Goal: Use online tool/utility

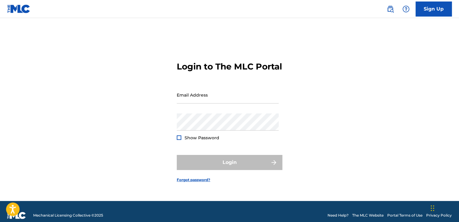
type input "[EMAIL_ADDRESS][DOMAIN_NAME]"
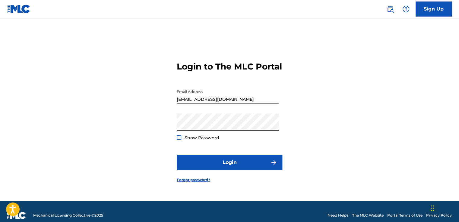
click at [177, 155] on button "Login" at bounding box center [229, 162] width 105 height 15
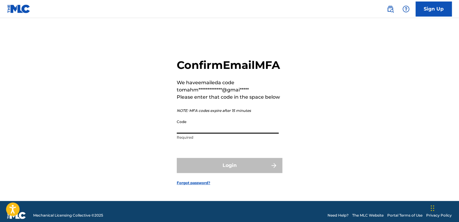
click at [214, 128] on input "Code" at bounding box center [228, 125] width 102 height 17
paste input "146873"
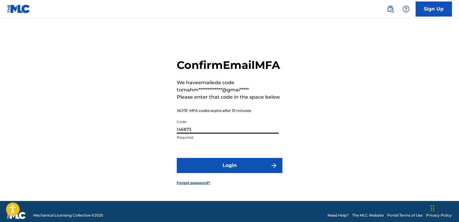
click at [214, 128] on input "146873" at bounding box center [228, 125] width 102 height 17
type input "146873"
click at [177, 158] on button "Login" at bounding box center [229, 165] width 105 height 15
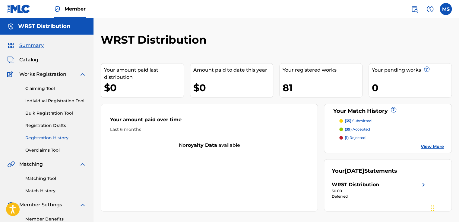
click at [52, 138] on link "Registration History" at bounding box center [55, 138] width 61 height 6
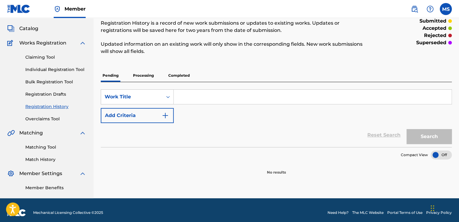
scroll to position [36, 0]
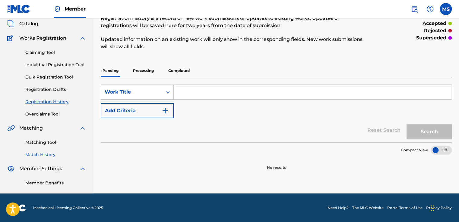
click at [50, 152] on link "Match History" at bounding box center [55, 155] width 61 height 6
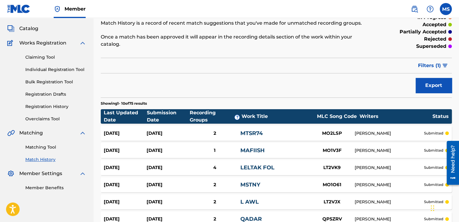
scroll to position [31, 0]
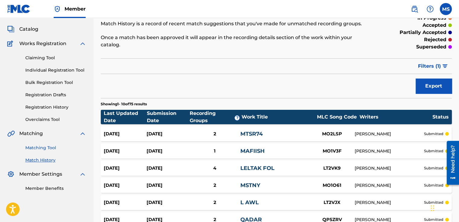
click at [46, 147] on link "Matching Tool" at bounding box center [55, 148] width 61 height 6
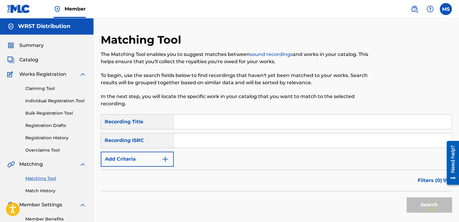
click at [219, 120] on input "Search Form" at bounding box center [313, 122] width 278 height 14
paste input "Mnml"
type input "Mnml"
click at [197, 139] on input "Search Form" at bounding box center [313, 141] width 278 height 14
paste input "QZ4UU2301253"
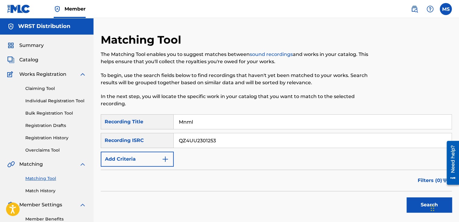
type input "QZ4UU2301253"
click at [406, 198] on button "Search" at bounding box center [428, 205] width 45 height 15
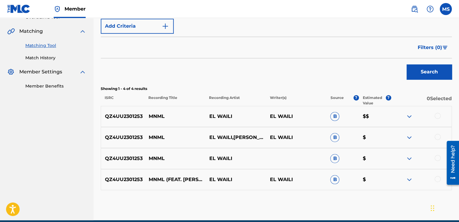
scroll to position [160, 0]
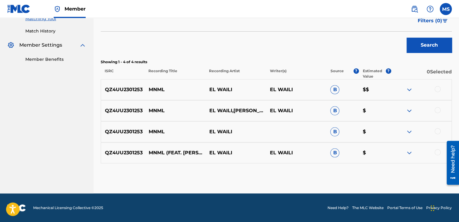
click at [445, 87] on div at bounding box center [421, 89] width 61 height 7
click at [439, 89] on div at bounding box center [437, 89] width 6 height 6
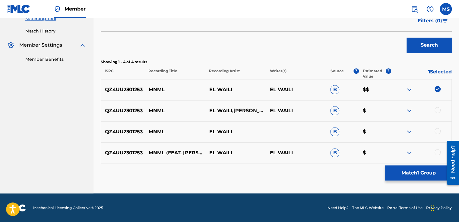
click at [437, 108] on div at bounding box center [437, 110] width 6 height 6
click at [438, 131] on div at bounding box center [437, 131] width 6 height 6
click at [437, 153] on div at bounding box center [437, 152] width 6 height 6
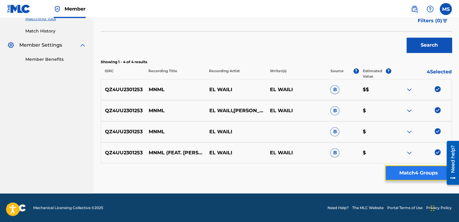
click at [409, 171] on button "Match 4 Groups" at bounding box center [418, 173] width 67 height 15
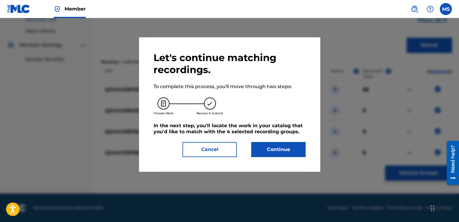
click at [300, 133] on h5 "In the next step, you'll locate the work in your catalog that you'd like to mat…" at bounding box center [229, 129] width 152 height 12
click at [286, 149] on button "Continue" at bounding box center [278, 149] width 54 height 15
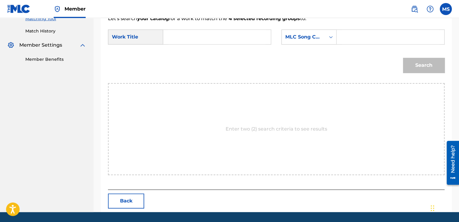
click at [209, 39] on input "Search Form" at bounding box center [216, 37] width 97 height 14
paste input "Mnml"
type input "Mnml"
click at [347, 37] on input "Search Form" at bounding box center [389, 37] width 97 height 14
paste input "MN58NZ"
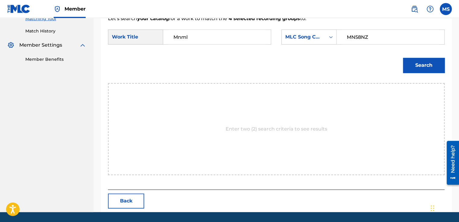
type input "MN58NZ"
click at [403, 58] on button "Search" at bounding box center [424, 65] width 42 height 15
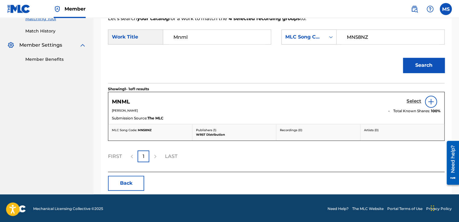
click at [413, 101] on h5 "Select" at bounding box center [413, 102] width 15 height 6
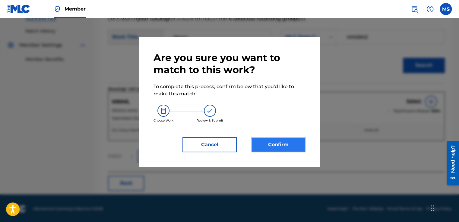
click at [289, 150] on button "Confirm" at bounding box center [278, 144] width 54 height 15
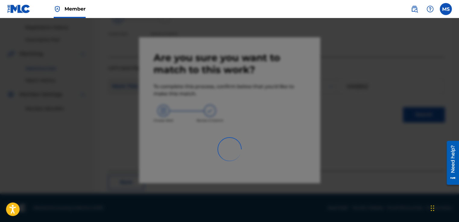
scroll to position [36, 0]
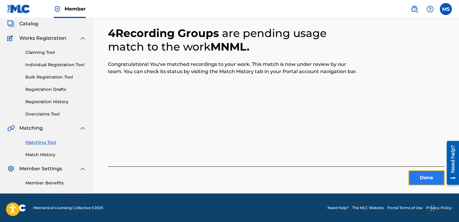
click at [415, 174] on button "Done" at bounding box center [426, 178] width 36 height 15
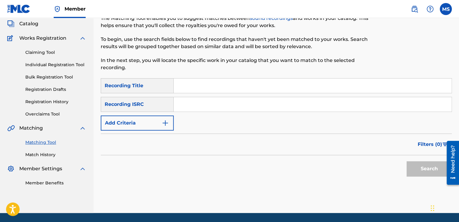
click at [353, 83] on input "Search Form" at bounding box center [313, 86] width 278 height 14
paste input "404"
paste input "QZ4UU2400233"
type input "404"
paste input "QZ4UU2400233"
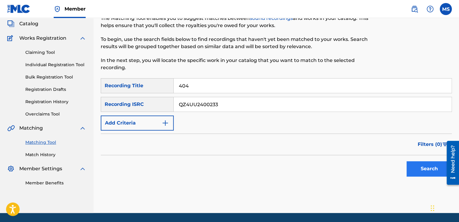
type input "QZ4UU2400233"
click at [412, 167] on button "Search" at bounding box center [428, 169] width 45 height 15
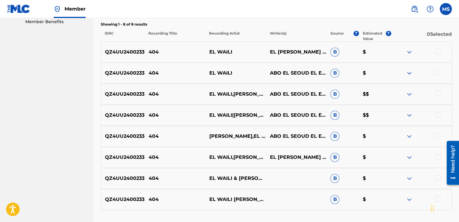
scroll to position [199, 0]
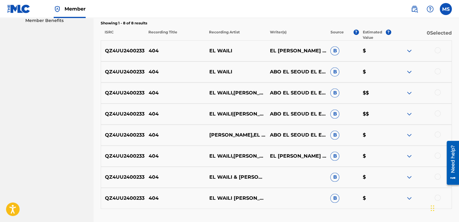
click at [439, 48] on div at bounding box center [437, 50] width 6 height 6
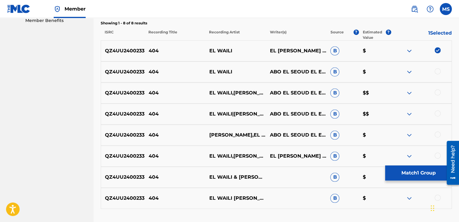
click at [434, 71] on div at bounding box center [437, 71] width 6 height 6
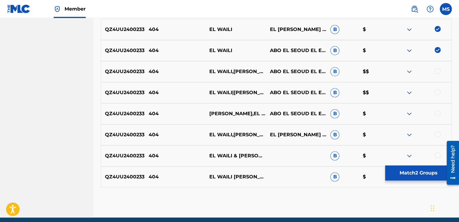
scroll to position [222, 0]
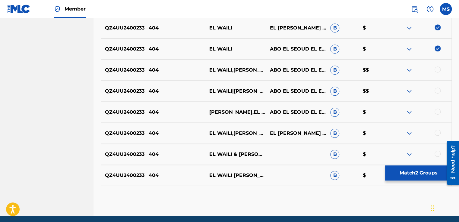
click at [436, 71] on div at bounding box center [437, 70] width 6 height 6
click at [436, 90] on div at bounding box center [437, 91] width 6 height 6
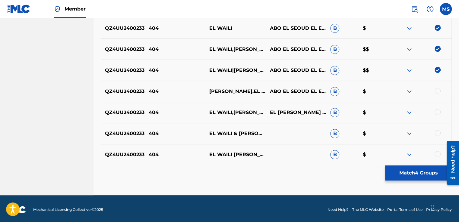
scroll to position [243, 0]
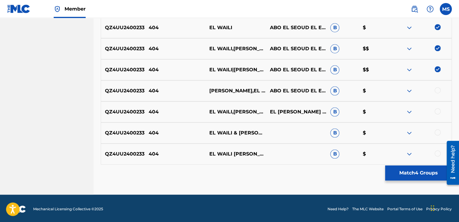
click at [436, 92] on div at bounding box center [437, 90] width 6 height 6
click at [435, 109] on div at bounding box center [437, 112] width 6 height 6
click at [437, 132] on div at bounding box center [437, 133] width 6 height 6
click at [436, 152] on div at bounding box center [437, 154] width 6 height 6
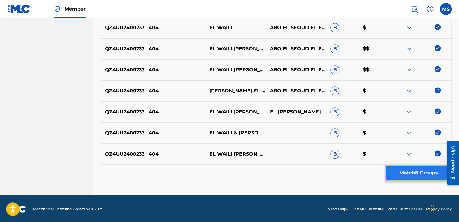
click at [421, 180] on button "Match 8 Groups" at bounding box center [418, 173] width 67 height 15
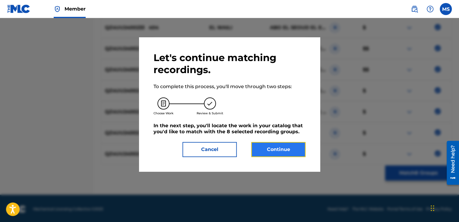
click at [270, 155] on button "Continue" at bounding box center [278, 149] width 54 height 15
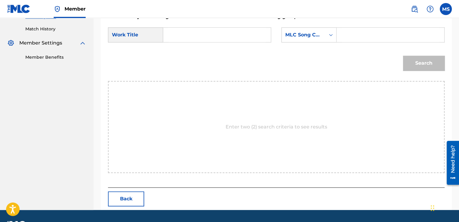
scroll to position [162, 0]
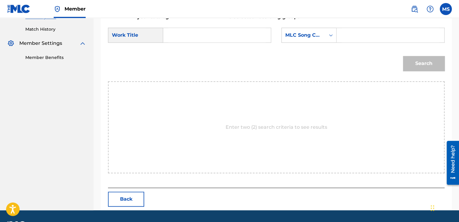
click at [210, 37] on input "Search Form" at bounding box center [216, 35] width 97 height 14
paste input "404"
type input "404"
click at [348, 36] on input "Search Form" at bounding box center [389, 35] width 97 height 14
paste input "4A357I"
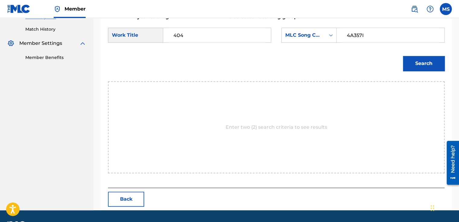
type input "4A357I"
click at [403, 56] on button "Search" at bounding box center [424, 63] width 42 height 15
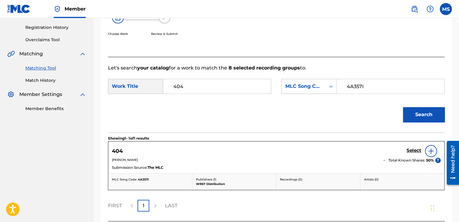
scroll to position [161, 0]
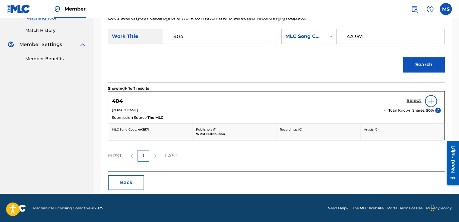
click at [414, 104] on link "Select" at bounding box center [413, 101] width 15 height 7
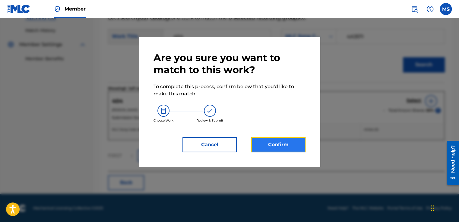
click at [284, 145] on button "Confirm" at bounding box center [278, 144] width 54 height 15
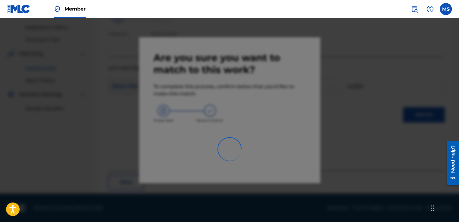
scroll to position [36, 0]
